Goal: Understand process/instructions

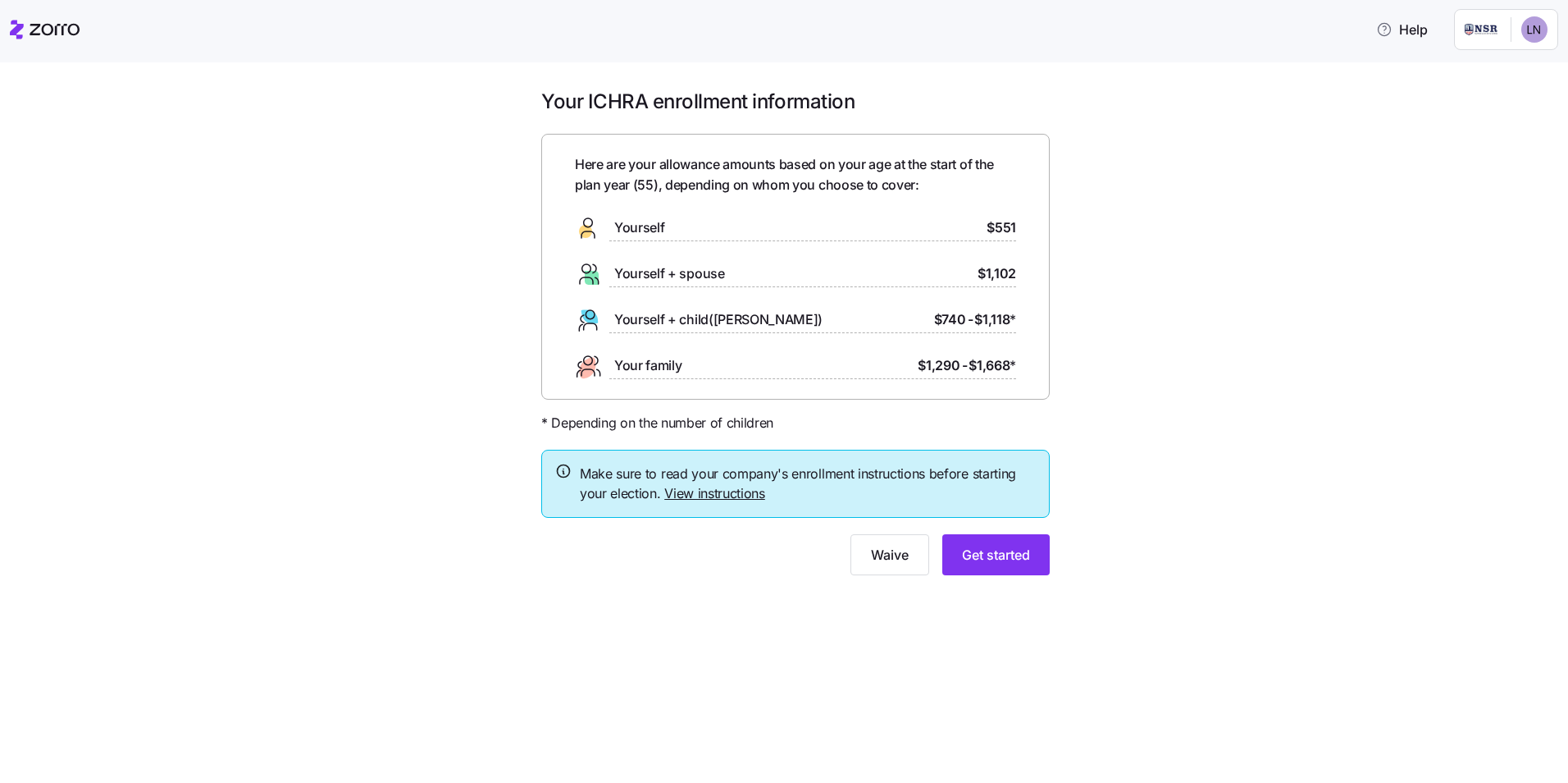
click at [690, 493] on link "View instructions" at bounding box center [715, 493] width 101 height 16
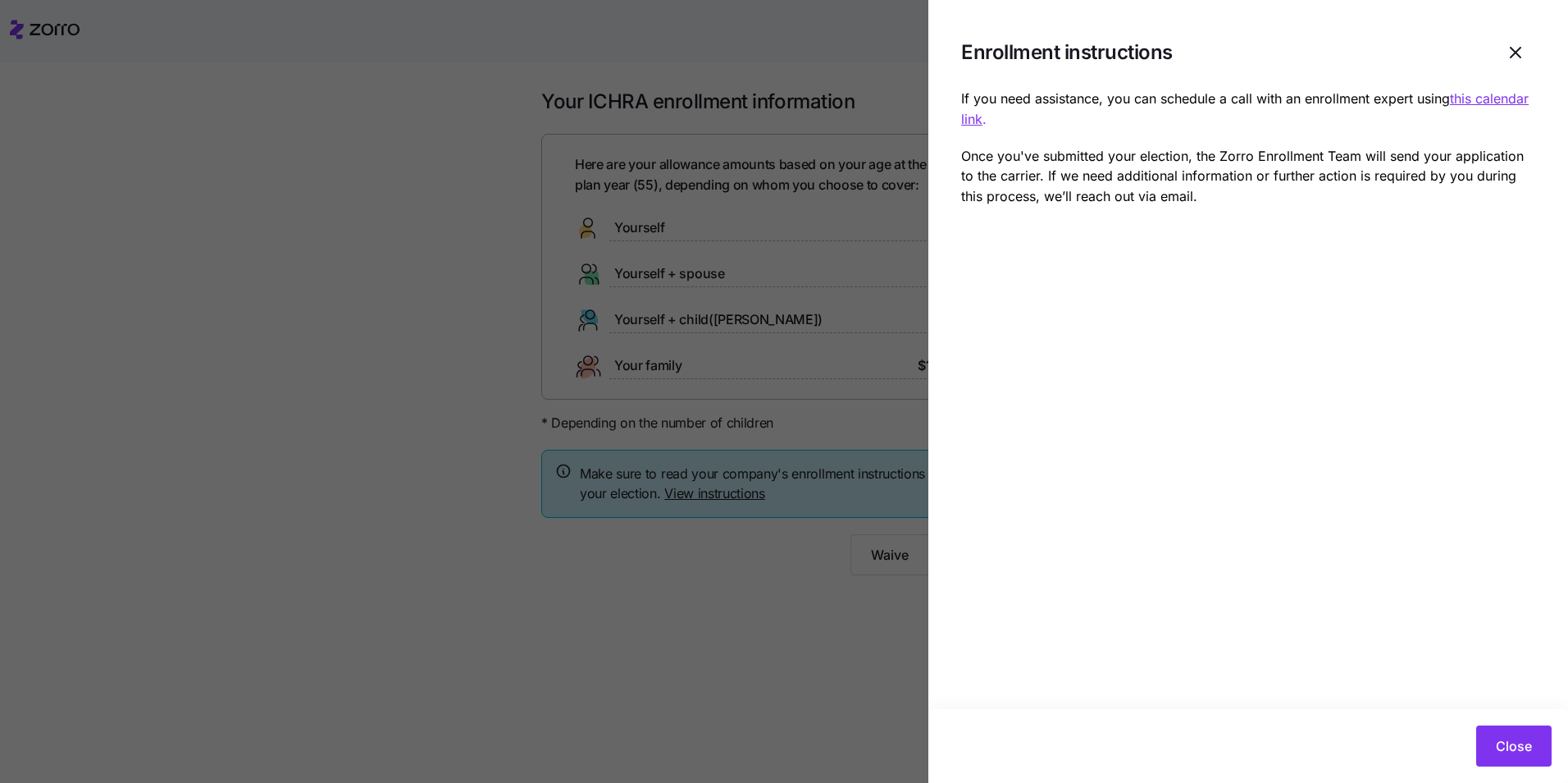
click at [972, 117] on u "this calendar link" at bounding box center [1245, 109] width 568 height 37
click at [1513, 748] on span "Close" at bounding box center [1514, 746] width 36 height 19
